Goal: Information Seeking & Learning: Learn about a topic

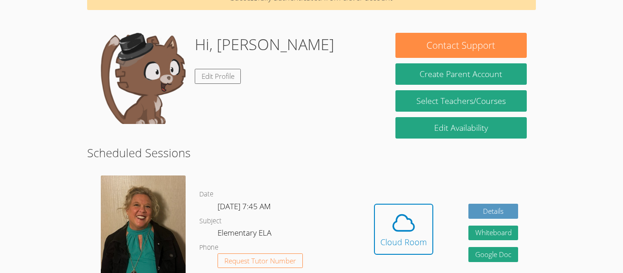
scroll to position [62, 0]
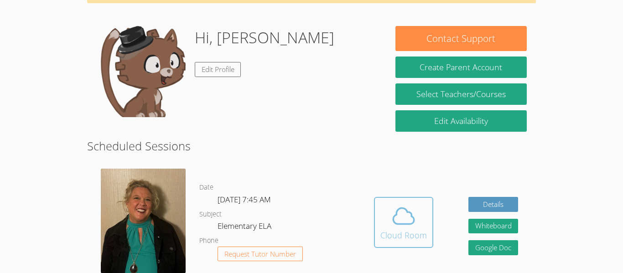
click at [424, 235] on div "Cloud Room" at bounding box center [403, 235] width 47 height 13
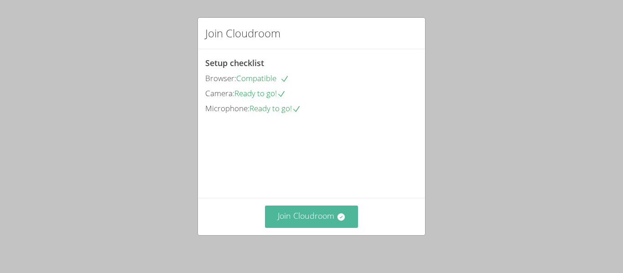
click at [304, 211] on button "Join Cloudroom" at bounding box center [311, 217] width 93 height 22
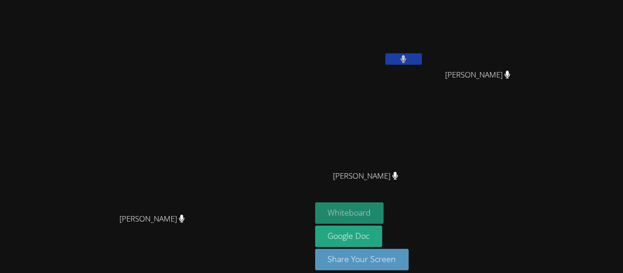
click at [384, 205] on button "Whiteboard" at bounding box center [349, 212] width 69 height 21
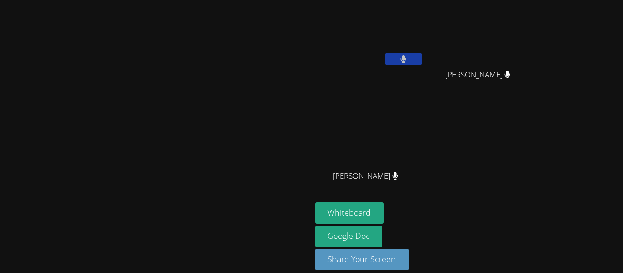
click at [424, 128] on video at bounding box center [369, 135] width 109 height 61
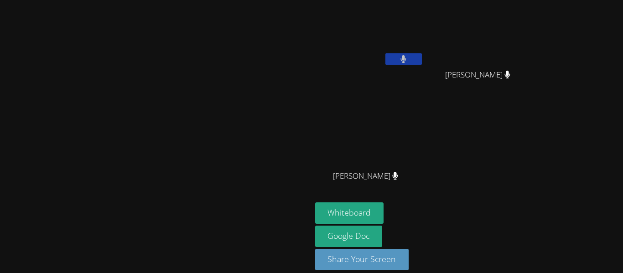
click at [424, 128] on video at bounding box center [369, 135] width 109 height 61
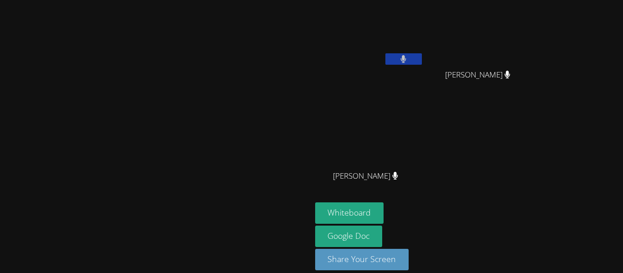
click at [424, 128] on video at bounding box center [369, 135] width 109 height 61
click at [536, 126] on div "Jerick Jurado Aria Sanchez Aria Sanchez Vidur Dhanasekar Vidur Dhanasekar" at bounding box center [425, 103] width 221 height 199
click at [224, 40] on video at bounding box center [155, 123] width 137 height 171
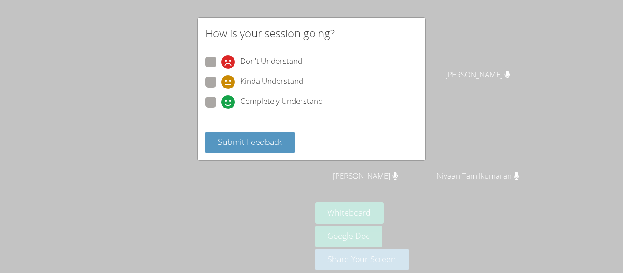
click at [221, 89] on span at bounding box center [221, 89] width 0 height 0
click at [221, 77] on input "Kinda Understand" at bounding box center [225, 81] width 8 height 8
radio input "true"
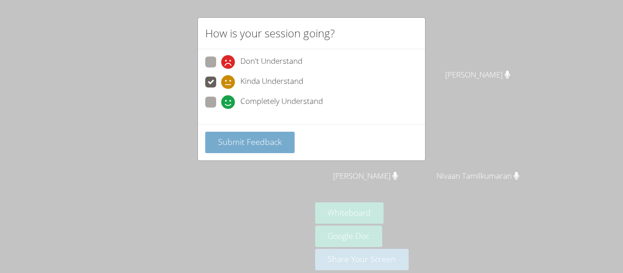
click at [238, 140] on span "Submit Feedback" at bounding box center [250, 141] width 64 height 11
